Goal: Task Accomplishment & Management: Use online tool/utility

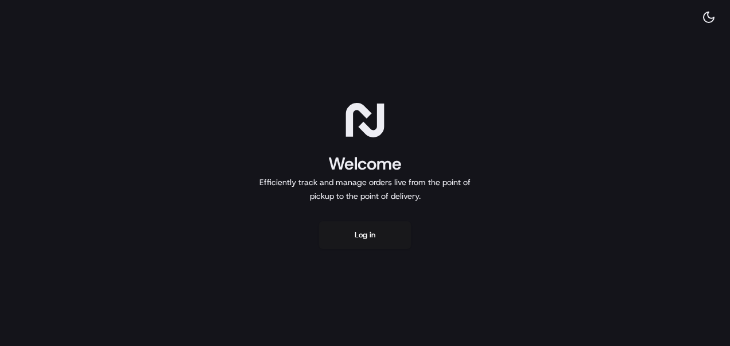
click at [365, 234] on button "Log in" at bounding box center [365, 235] width 92 height 28
